Goal: Information Seeking & Learning: Find specific fact

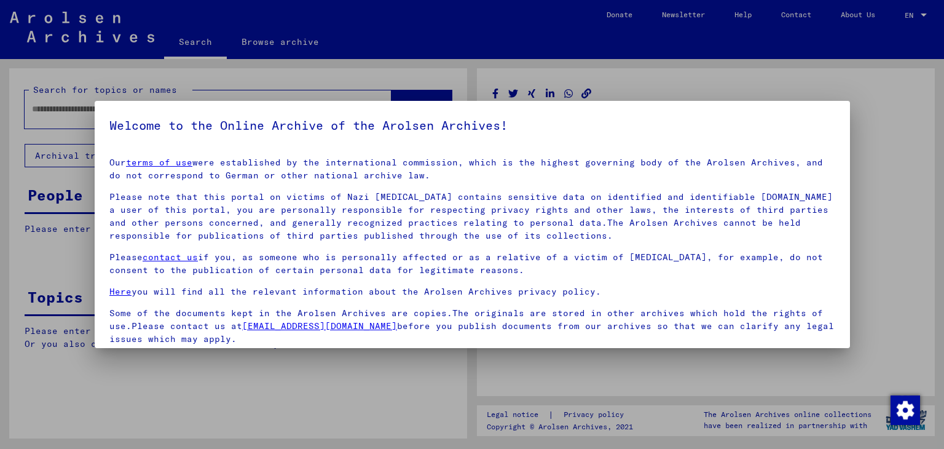
type input "*********"
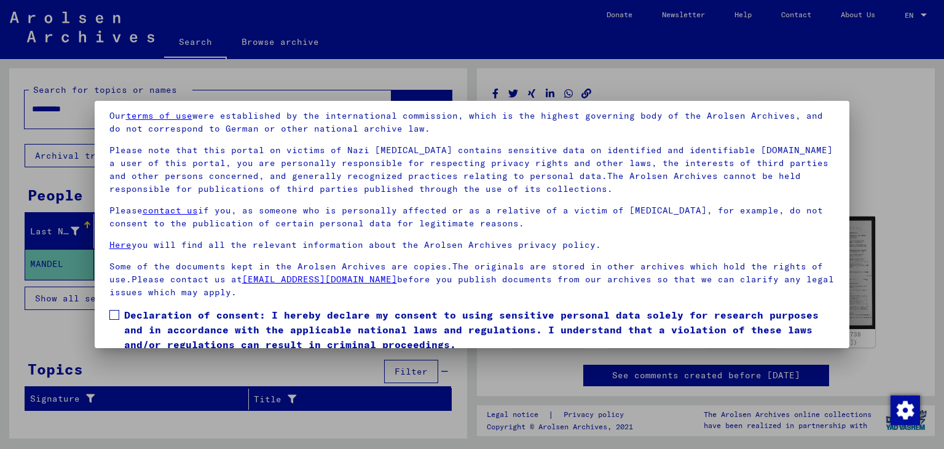
scroll to position [95, 0]
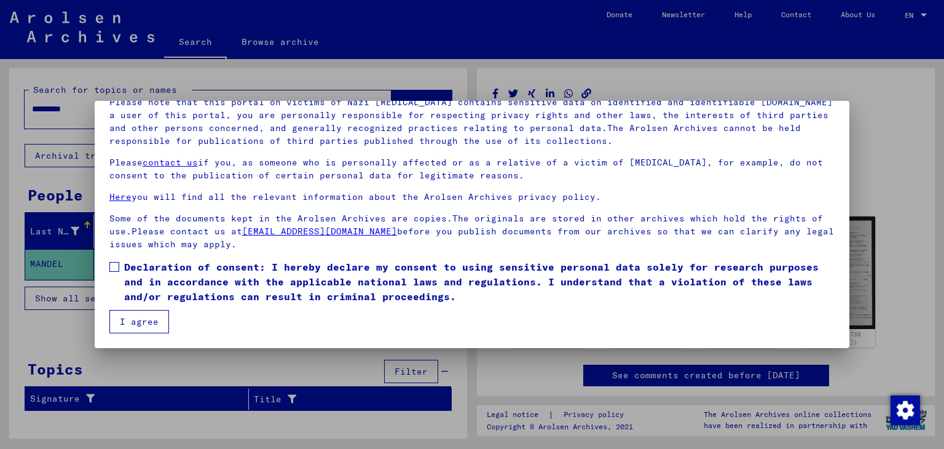
click at [117, 262] on span at bounding box center [114, 267] width 10 height 10
click at [140, 310] on button "I agree" at bounding box center [139, 321] width 60 height 23
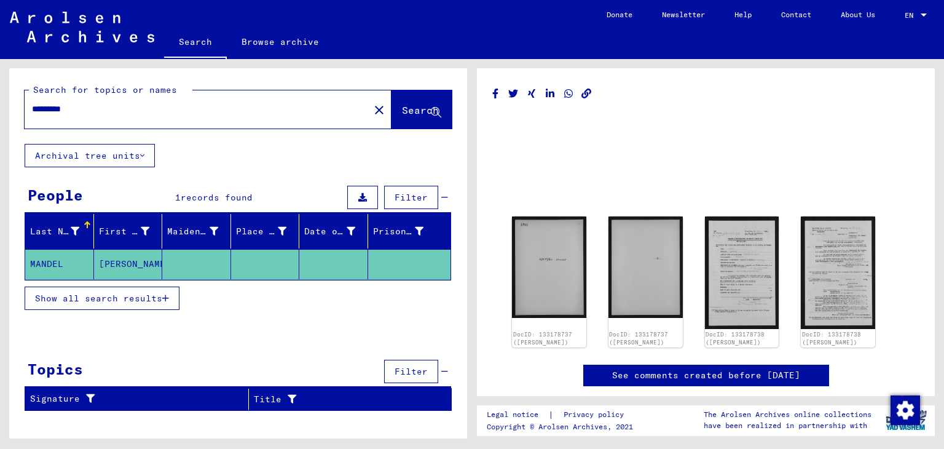
click at [372, 108] on mat-icon "close" at bounding box center [379, 110] width 15 height 15
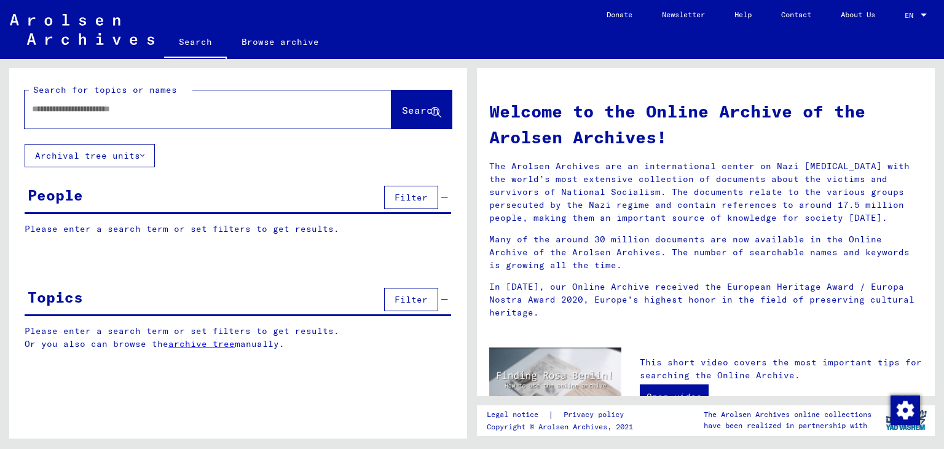
click at [147, 117] on div at bounding box center [190, 109] width 330 height 28
click at [136, 109] on input "text" at bounding box center [193, 109] width 323 height 13
type input "*****"
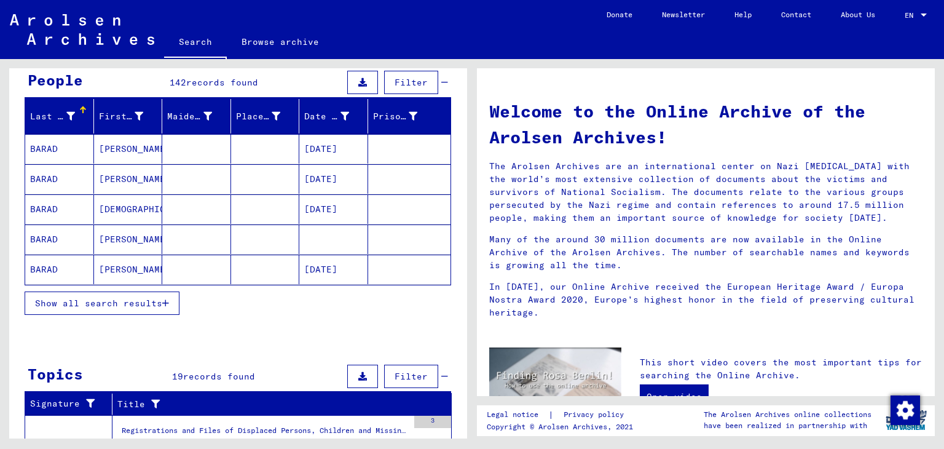
scroll to position [123, 0]
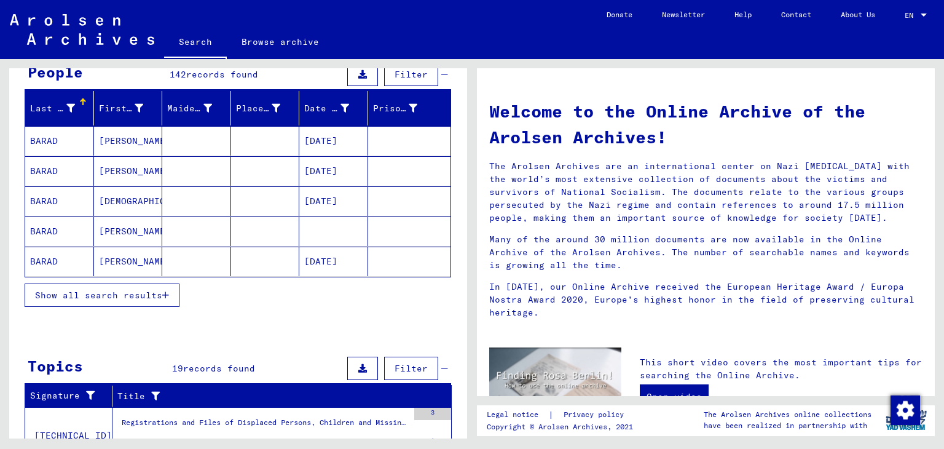
click at [166, 291] on icon "button" at bounding box center [165, 295] width 7 height 9
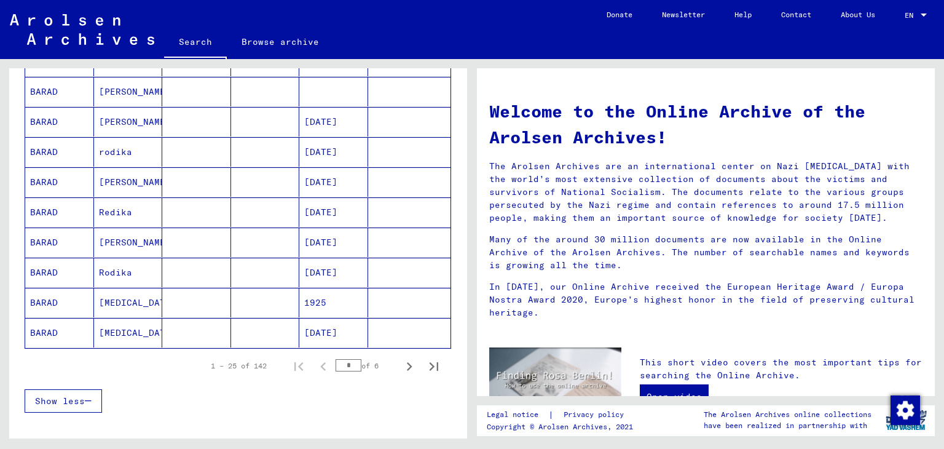
scroll to position [676, 0]
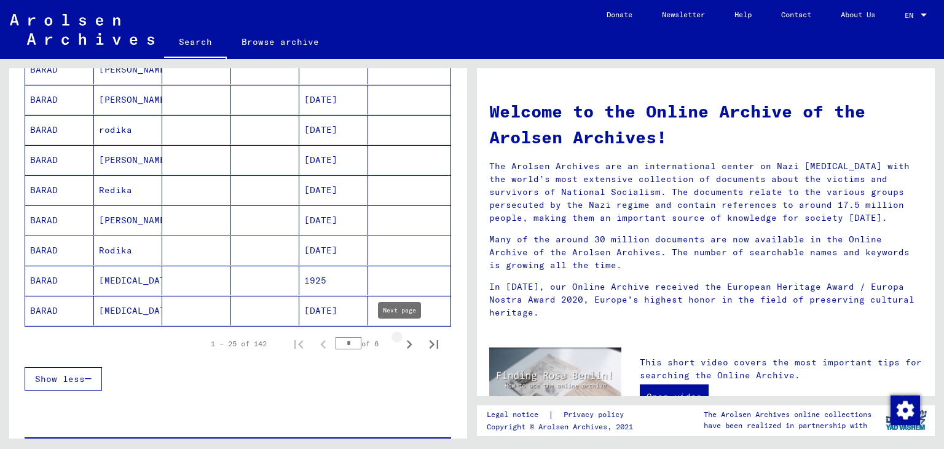
click at [401, 342] on icon "Next page" at bounding box center [409, 344] width 17 height 17
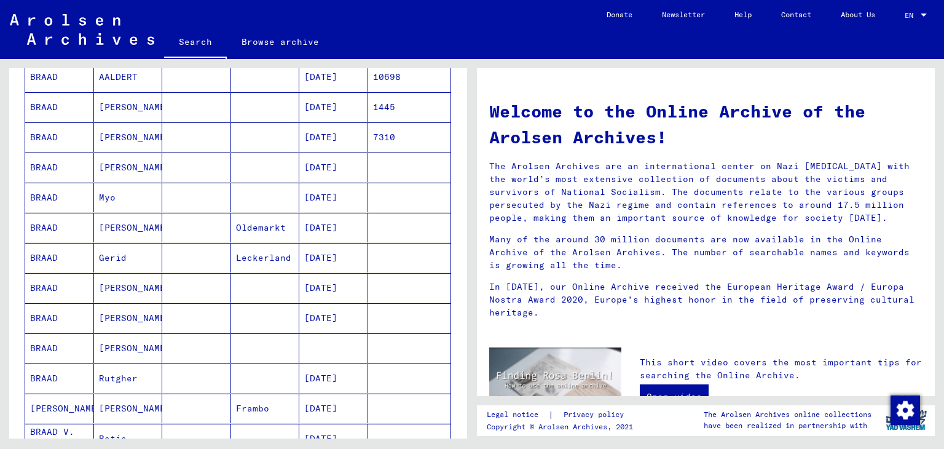
scroll to position [123, 0]
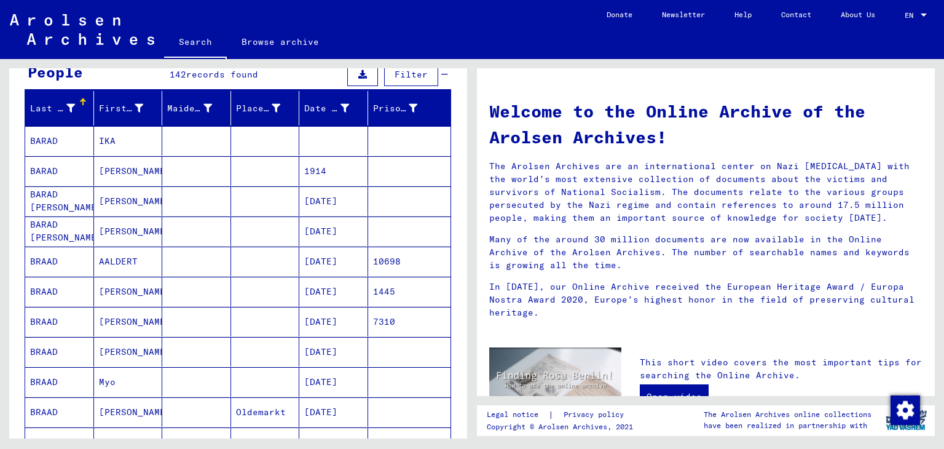
click at [139, 167] on mat-cell "[PERSON_NAME]" at bounding box center [128, 171] width 69 height 30
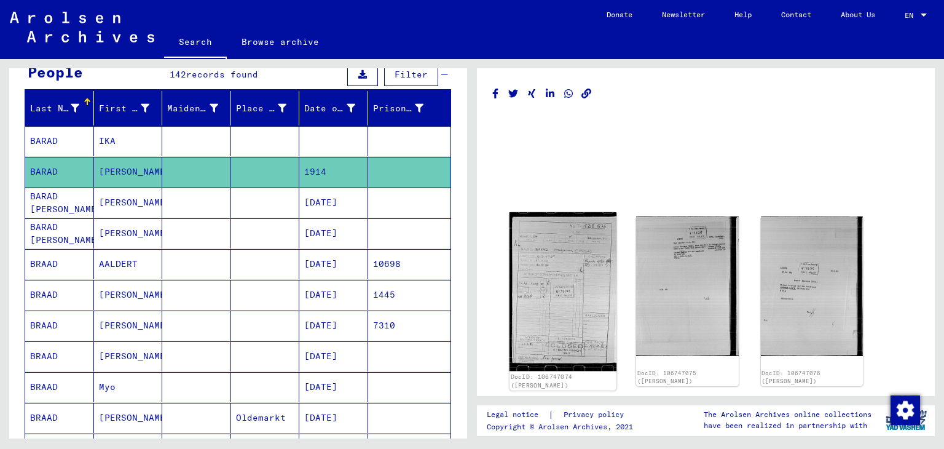
click at [579, 293] on img at bounding box center [564, 291] width 108 height 159
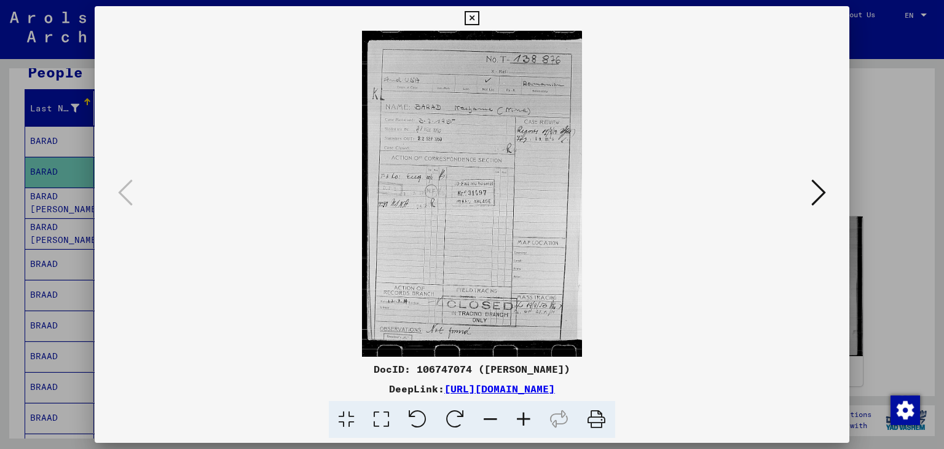
click at [816, 195] on icon at bounding box center [818, 193] width 15 height 30
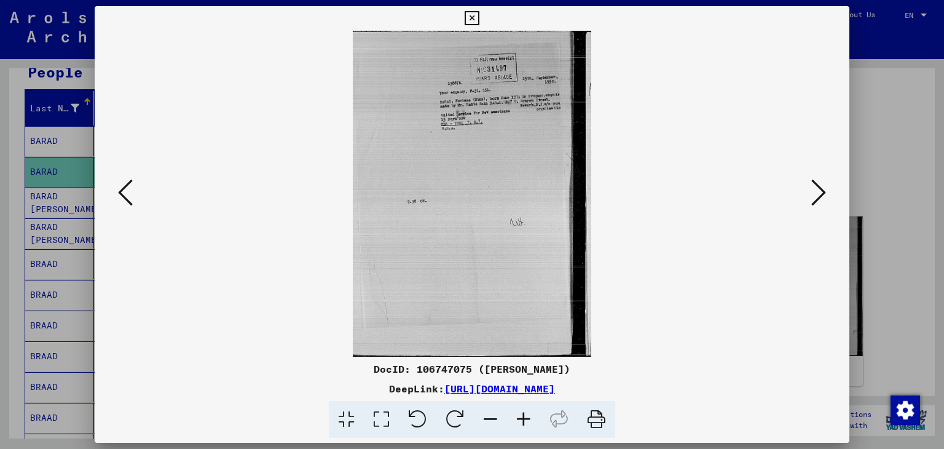
click at [816, 195] on icon at bounding box center [818, 193] width 15 height 30
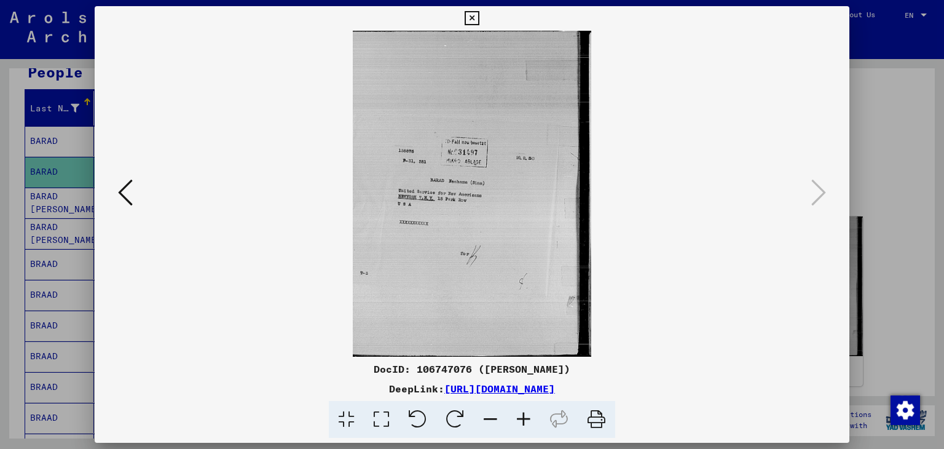
click at [882, 166] on div at bounding box center [472, 224] width 944 height 449
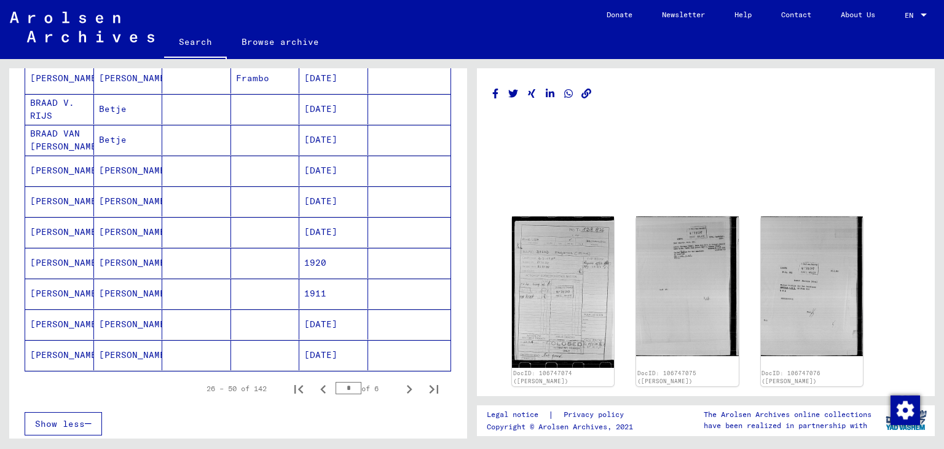
scroll to position [676, 0]
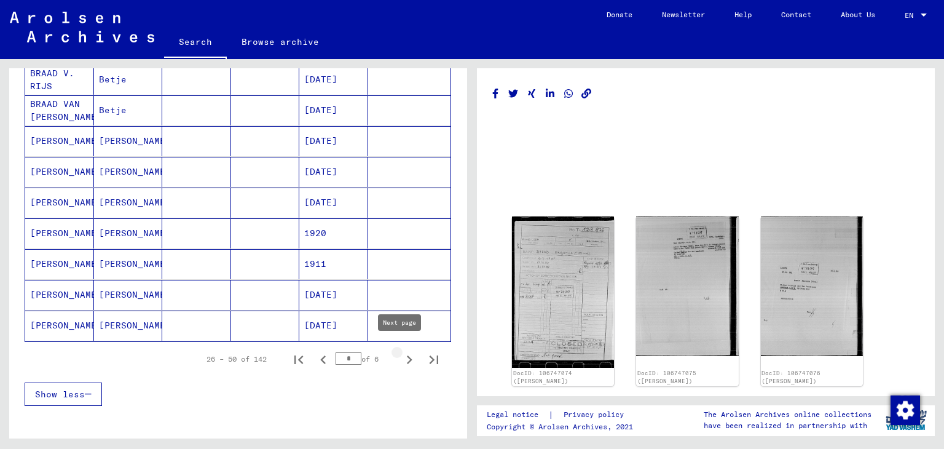
click at [405, 356] on icon "Next page" at bounding box center [409, 359] width 17 height 17
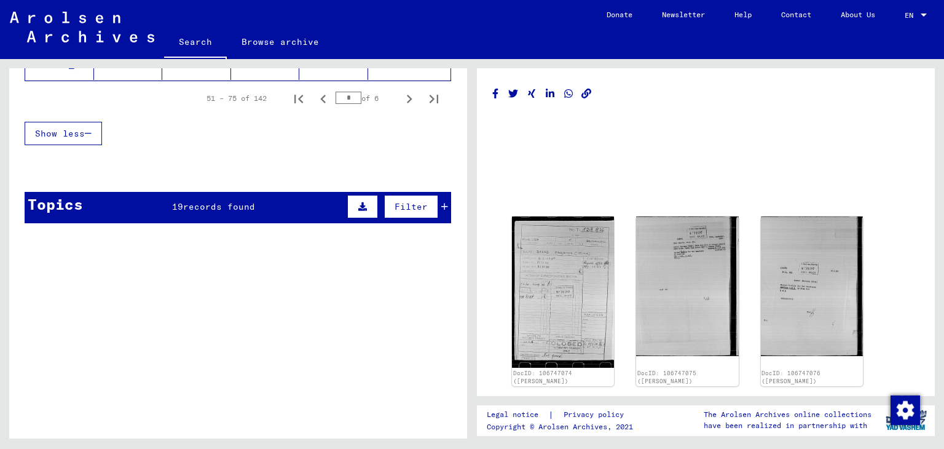
scroll to position [859, 0]
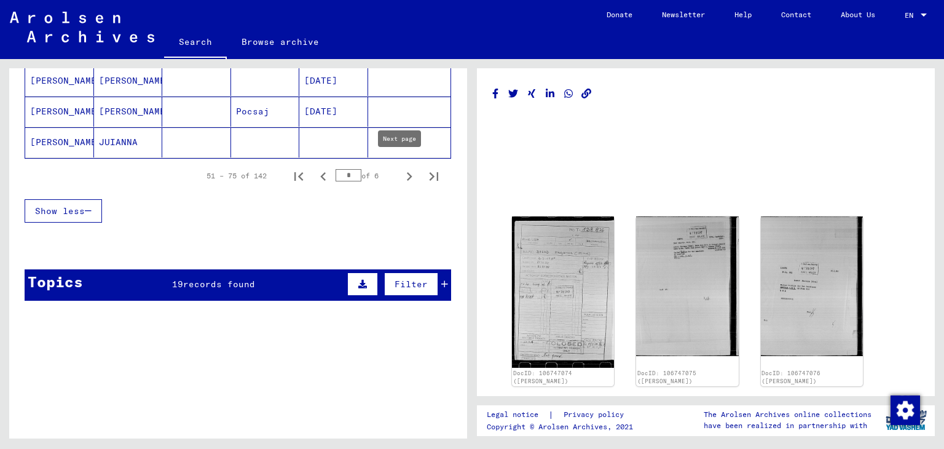
click at [401, 168] on icon "Next page" at bounding box center [409, 176] width 17 height 17
click at [401, 173] on icon "Next page" at bounding box center [409, 176] width 17 height 17
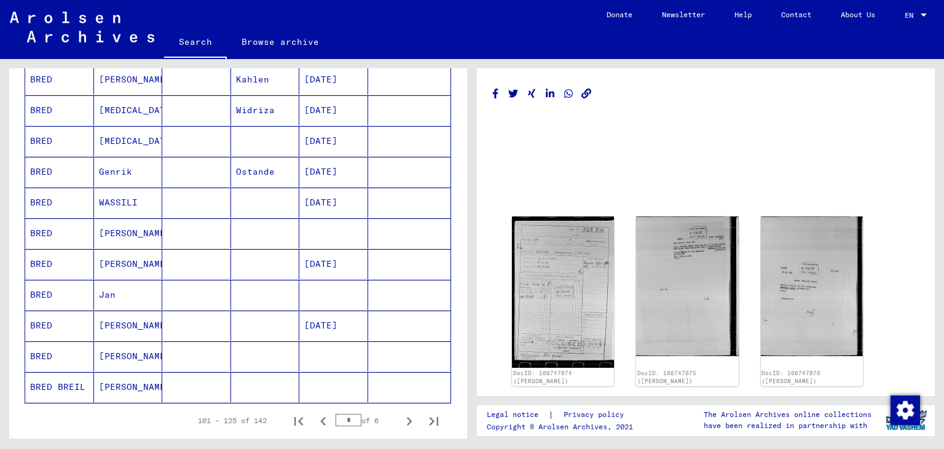
scroll to position [738, 0]
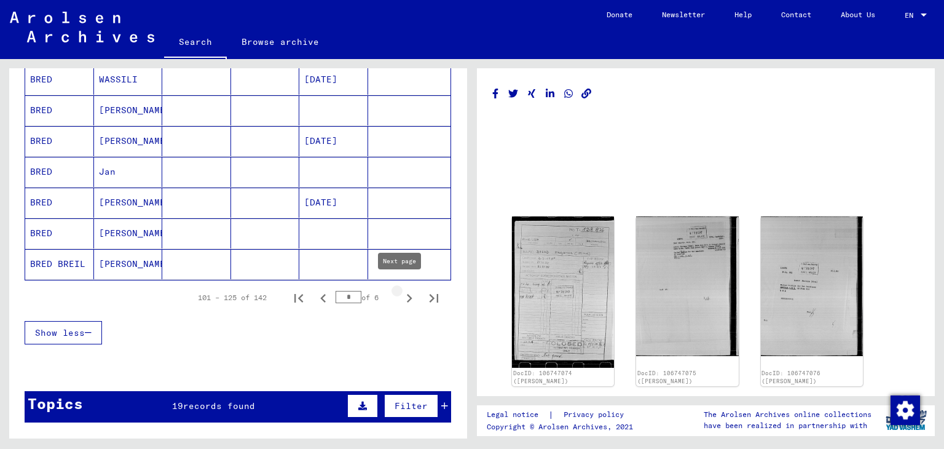
click at [401, 290] on icon "Next page" at bounding box center [409, 298] width 17 height 17
type input "*"
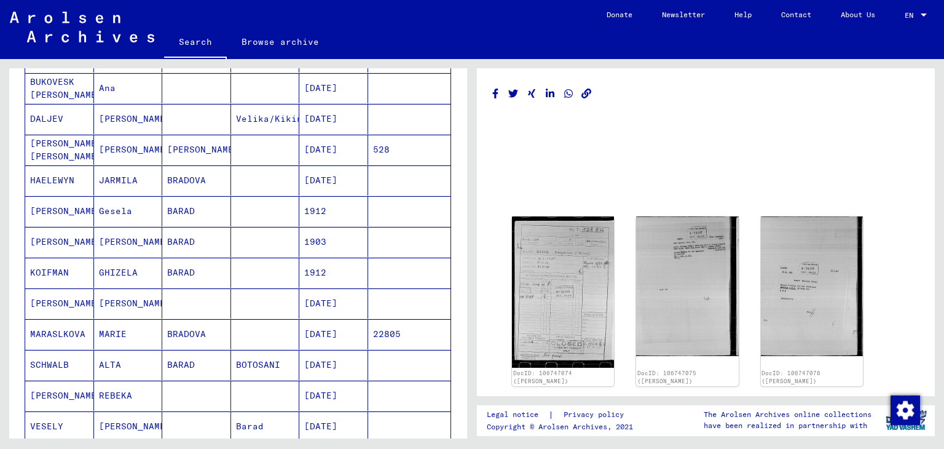
scroll to position [308, 0]
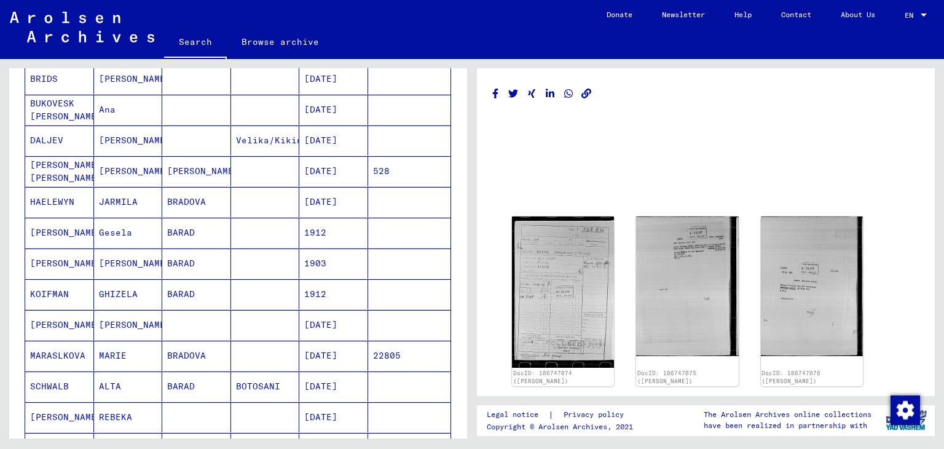
click at [188, 226] on mat-cell "BARAD" at bounding box center [196, 233] width 69 height 30
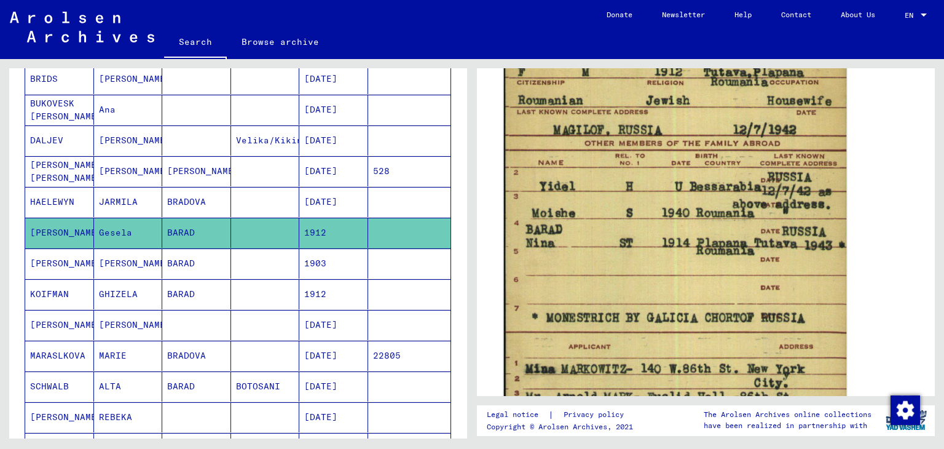
scroll to position [983, 0]
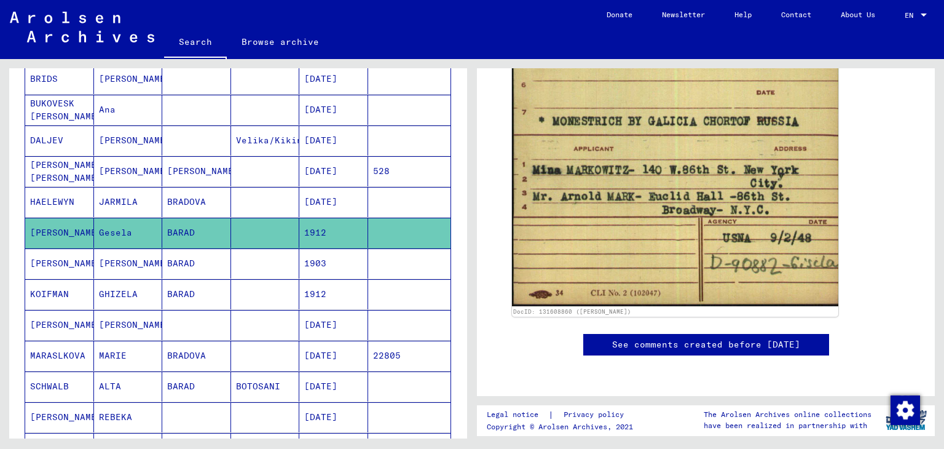
click at [222, 259] on mat-cell "BARAD" at bounding box center [196, 263] width 69 height 30
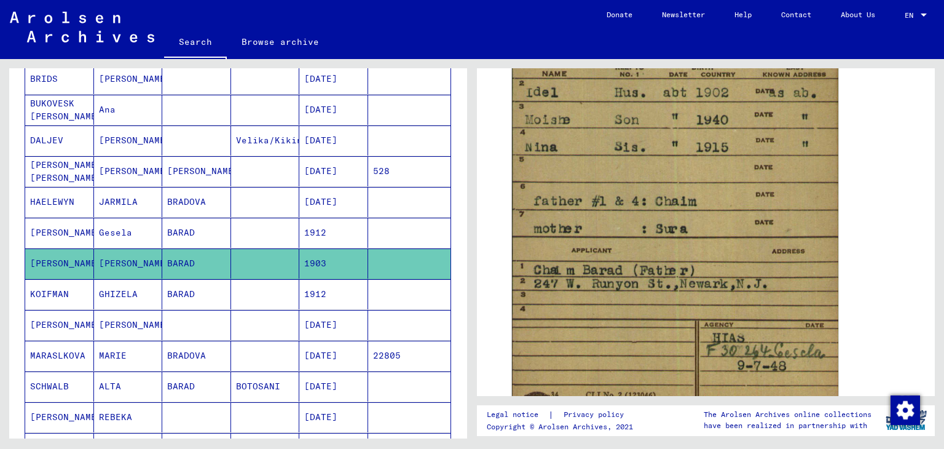
scroll to position [922, 0]
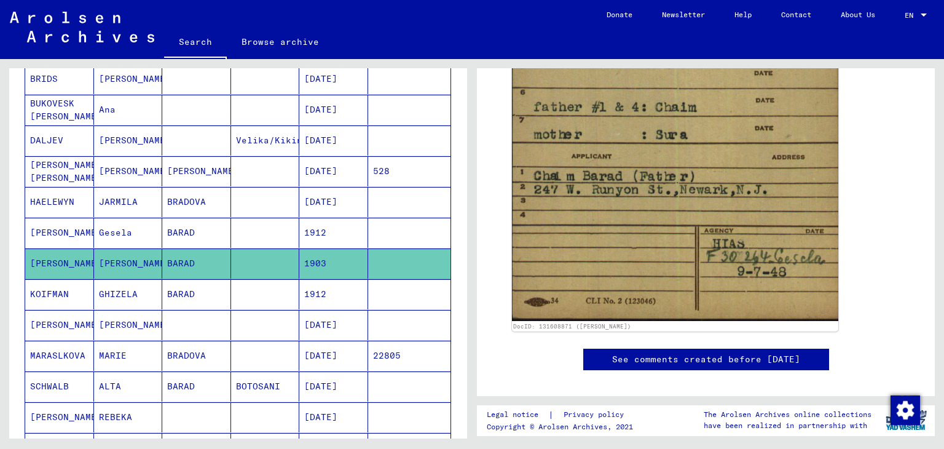
click at [178, 286] on mat-cell "BARAD" at bounding box center [196, 294] width 69 height 30
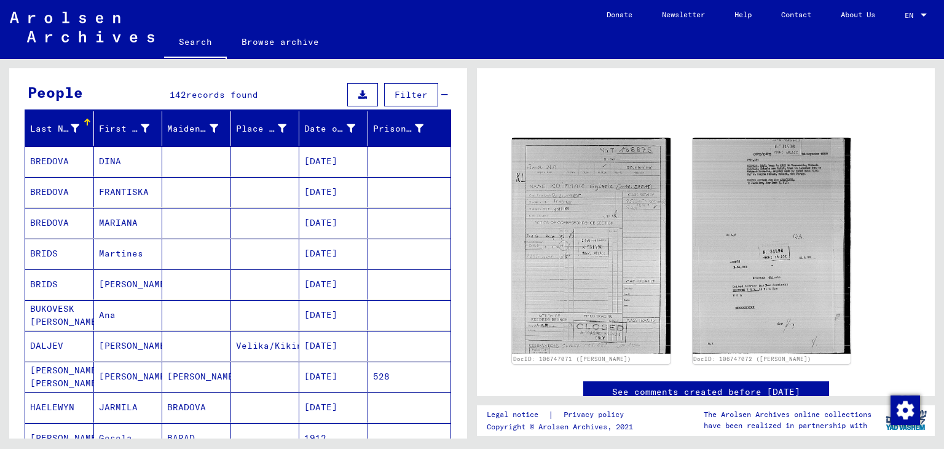
scroll to position [124, 0]
